Goal: Check status: Check status

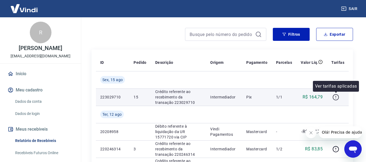
scroll to position [27, 0]
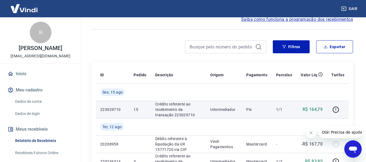
click at [105, 107] on p "223029710" at bounding box center [112, 109] width 25 height 5
drag, startPoint x: 148, startPoint y: 109, endPoint x: 160, endPoint y: 106, distance: 12.7
click at [151, 109] on tr "223029710 15 Crédito referente ao recebimento da transação 223029710 Intermedia…" at bounding box center [222, 109] width 253 height 17
click at [161, 106] on p "Crédito referente ao recebimento da transação 223029710" at bounding box center [178, 110] width 46 height 16
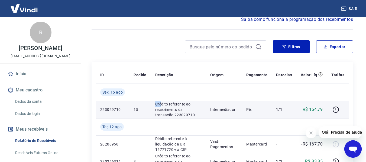
click at [161, 105] on p "Crédito referente ao recebimento da transação 223029710" at bounding box center [178, 110] width 46 height 16
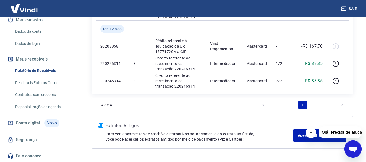
scroll to position [142, 0]
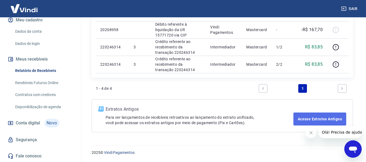
click at [316, 119] on link "Acesse Extratos Antigos" at bounding box center [320, 119] width 53 height 13
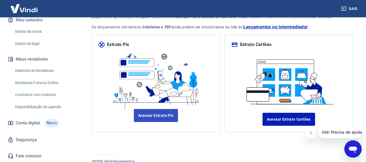
scroll to position [54, 0]
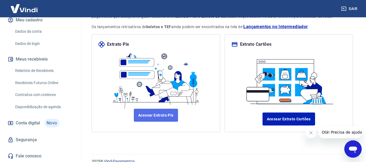
click at [172, 117] on link "Acessar Extrato Pix" at bounding box center [156, 115] width 44 height 13
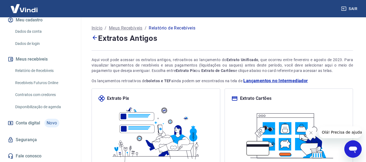
scroll to position [0, 0]
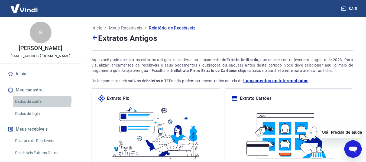
click at [38, 101] on link "Dados da conta" at bounding box center [44, 101] width 62 height 11
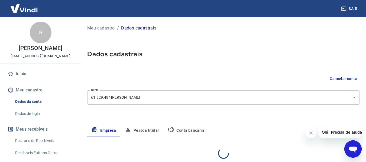
select select "SP"
select select "business"
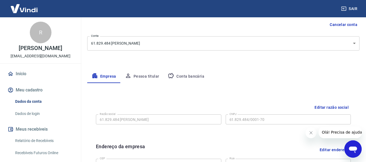
click at [192, 73] on button "Conta bancária" at bounding box center [185, 76] width 45 height 13
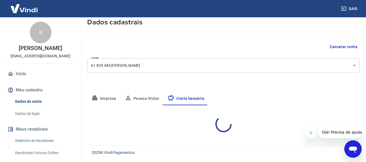
select select "1"
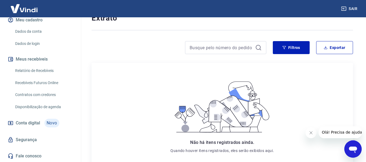
scroll to position [54, 0]
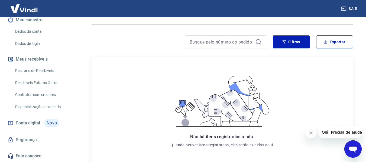
click at [35, 120] on span "Conta digital" at bounding box center [28, 124] width 24 height 8
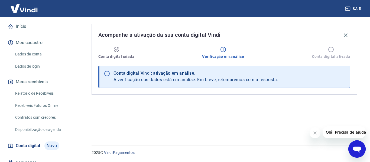
scroll to position [70, 0]
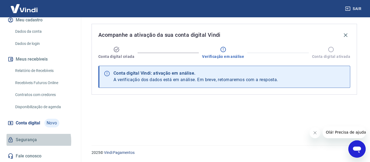
click at [28, 141] on link "Segurança" at bounding box center [41, 140] width 68 height 12
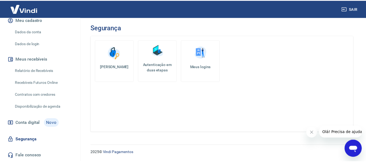
scroll to position [43, 0]
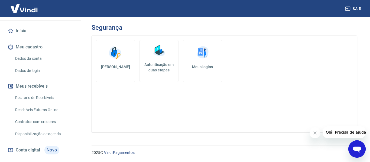
click at [37, 137] on link "Disponibilização de agenda" at bounding box center [44, 134] width 62 height 11
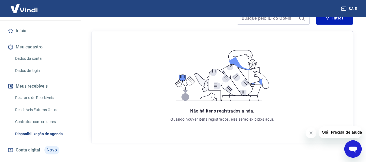
scroll to position [105, 0]
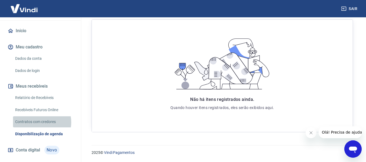
click at [37, 122] on link "Contratos com credores" at bounding box center [44, 122] width 62 height 11
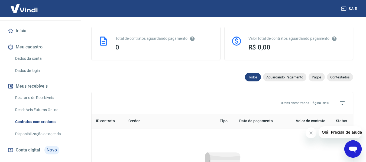
scroll to position [270, 0]
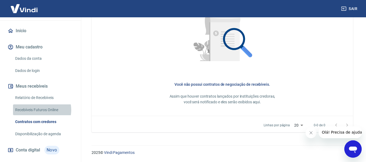
click at [38, 110] on link "Recebíveis Futuros Online" at bounding box center [44, 110] width 62 height 11
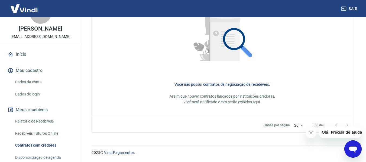
scroll to position [0, 0]
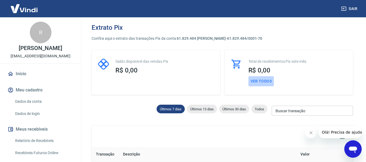
click at [262, 79] on button "Ver todos" at bounding box center [262, 81] width 26 height 10
select select "receivable"
type input "[DATE]"
